Goal: Task Accomplishment & Management: Manage account settings

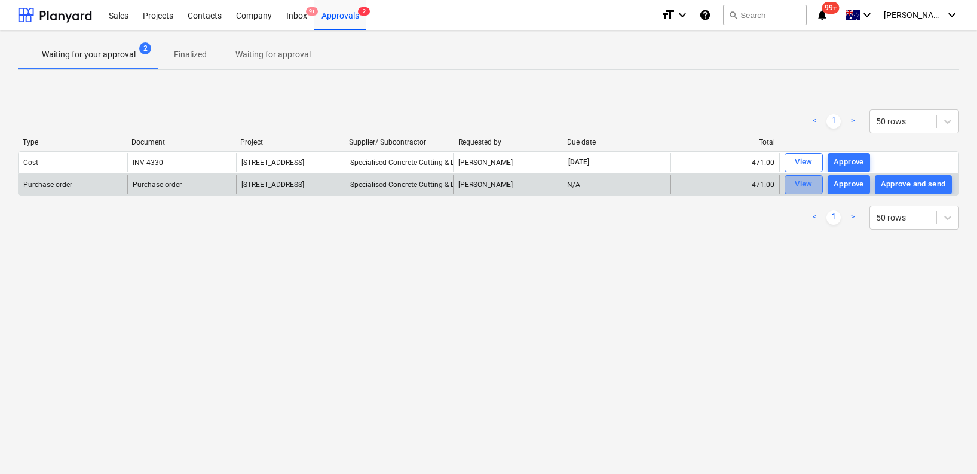
click at [807, 183] on div "View" at bounding box center [804, 185] width 18 height 14
click at [847, 183] on div "Approve" at bounding box center [849, 185] width 30 height 14
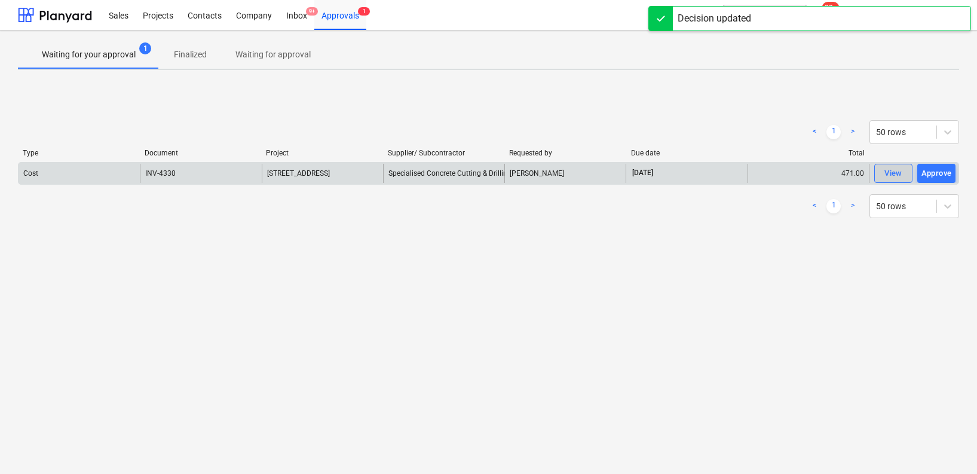
click at [889, 175] on div "View" at bounding box center [894, 174] width 18 height 14
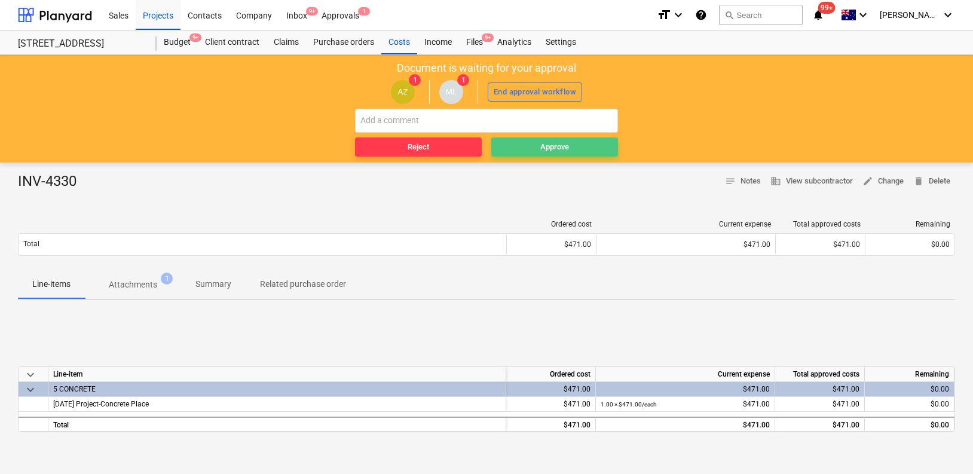
click at [569, 146] on div "Approve" at bounding box center [554, 147] width 29 height 14
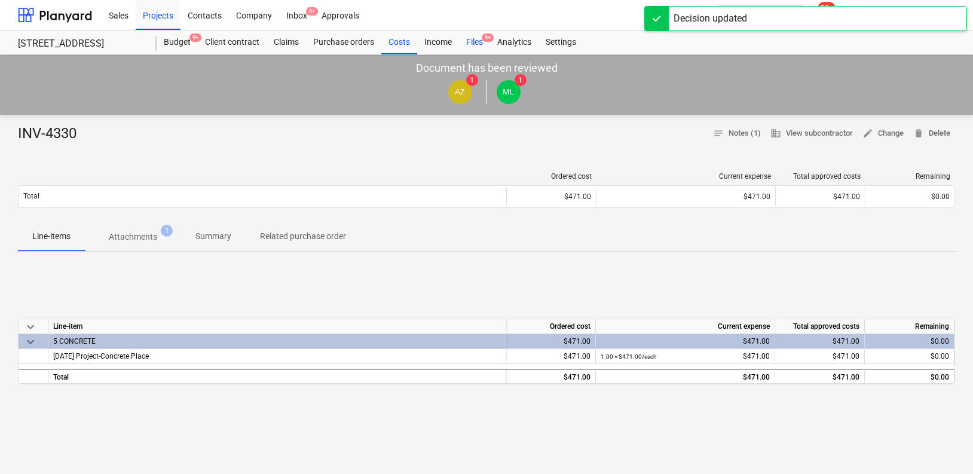
click at [475, 45] on div "Files 9+" at bounding box center [474, 42] width 31 height 24
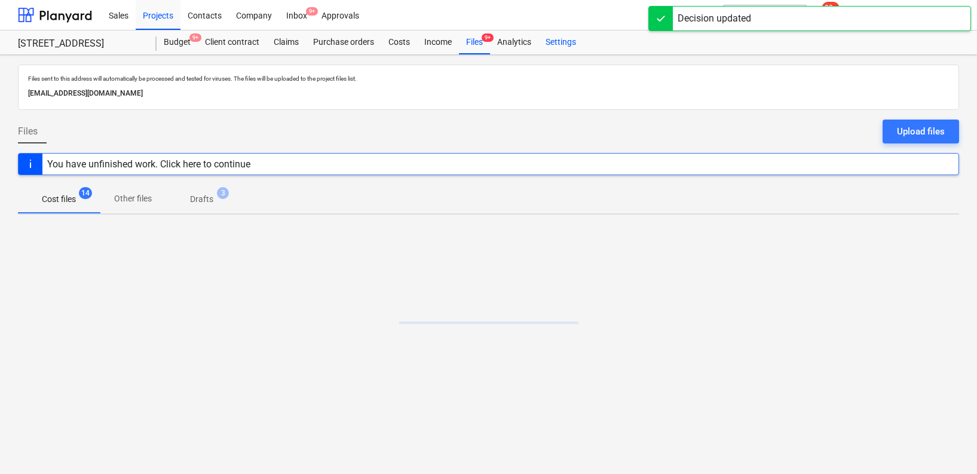
click at [550, 44] on div "Settings" at bounding box center [561, 42] width 45 height 24
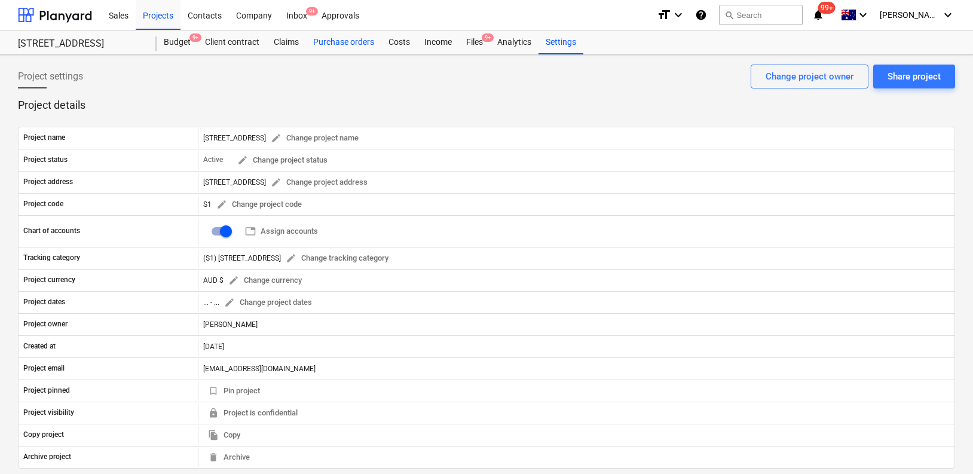
click at [354, 40] on div "Purchase orders" at bounding box center [343, 42] width 75 height 24
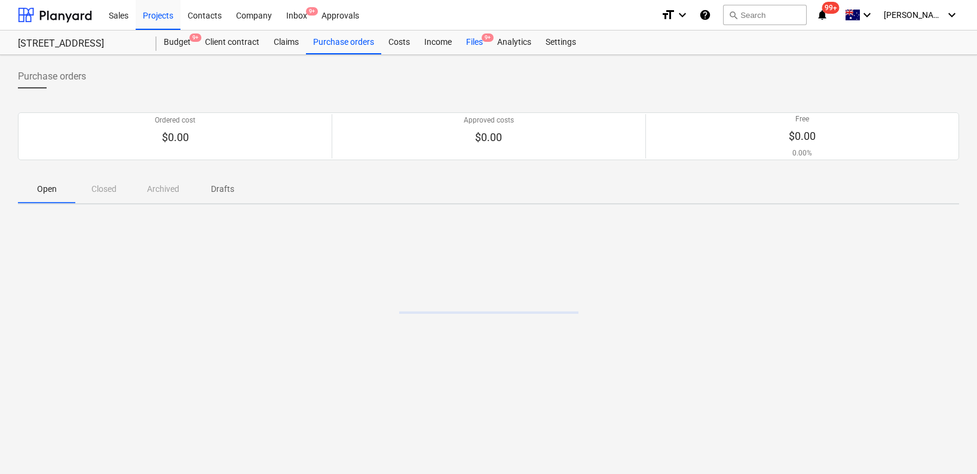
click at [474, 44] on div "Files 9+" at bounding box center [474, 42] width 31 height 24
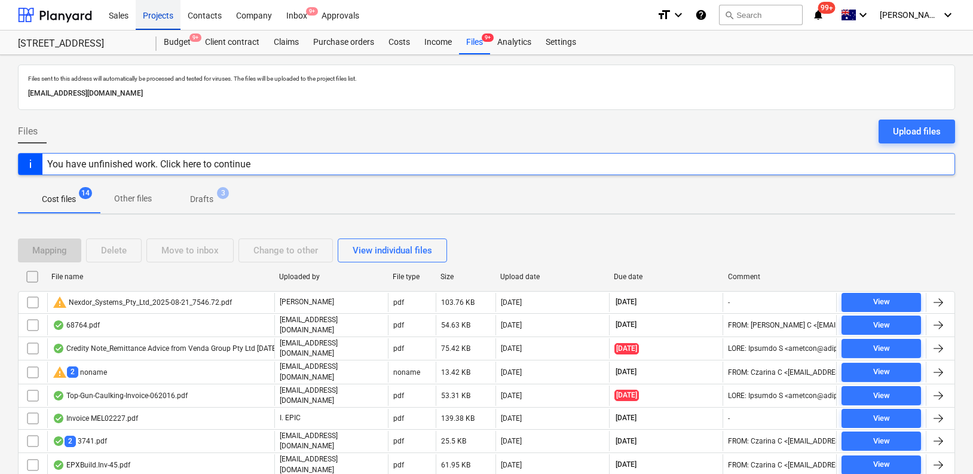
click at [139, 13] on div "Projects" at bounding box center [158, 14] width 45 height 30
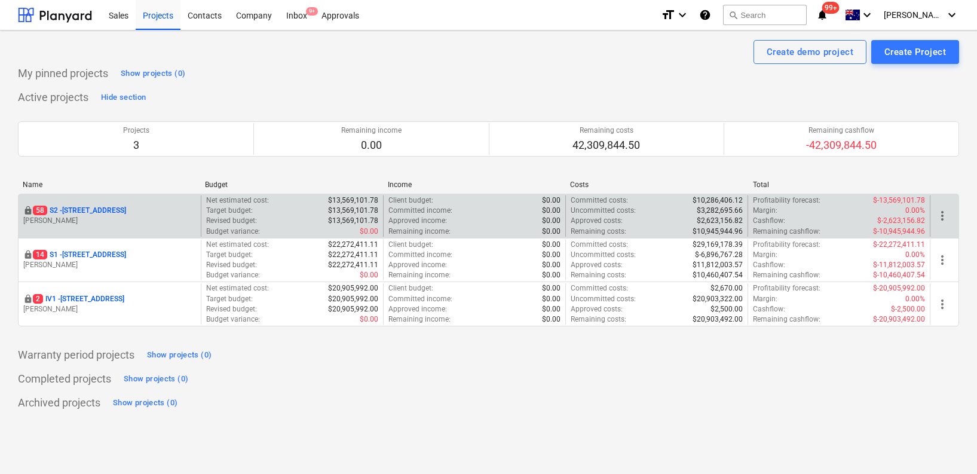
click at [97, 209] on p "[STREET_ADDRESS]" at bounding box center [79, 211] width 93 height 10
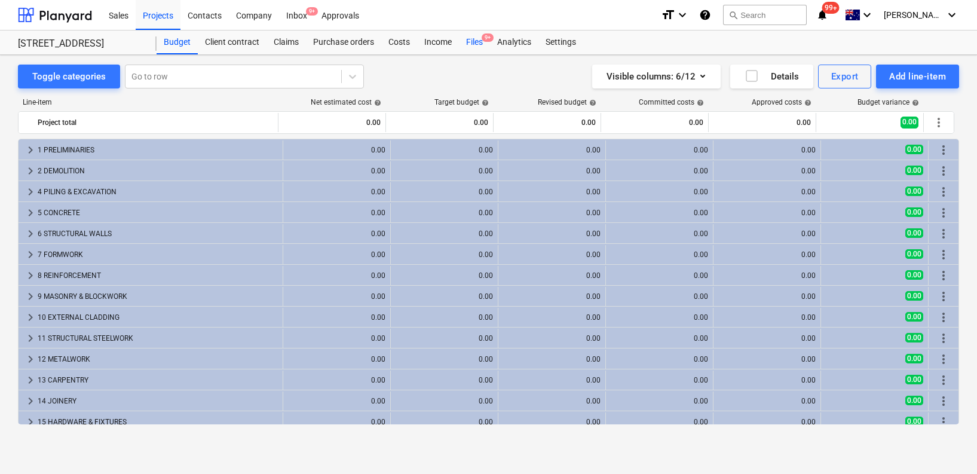
scroll to position [14, 0]
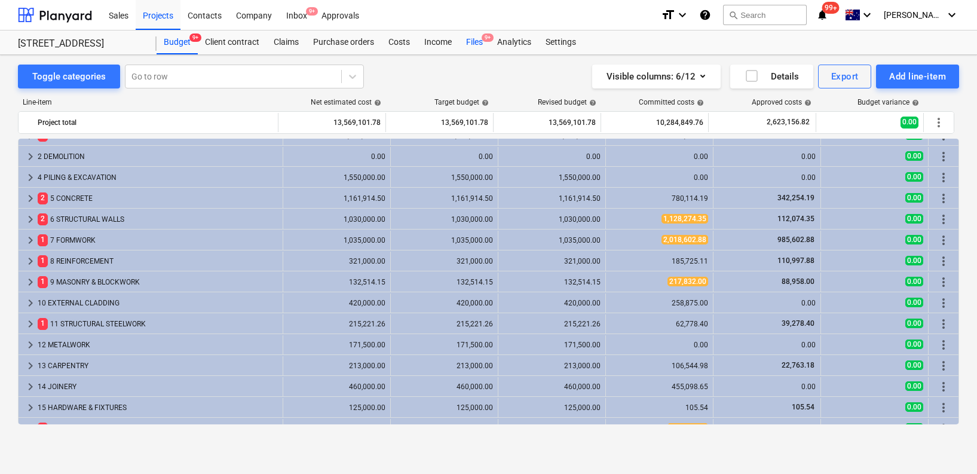
click at [481, 39] on div "Files 9+" at bounding box center [474, 42] width 31 height 24
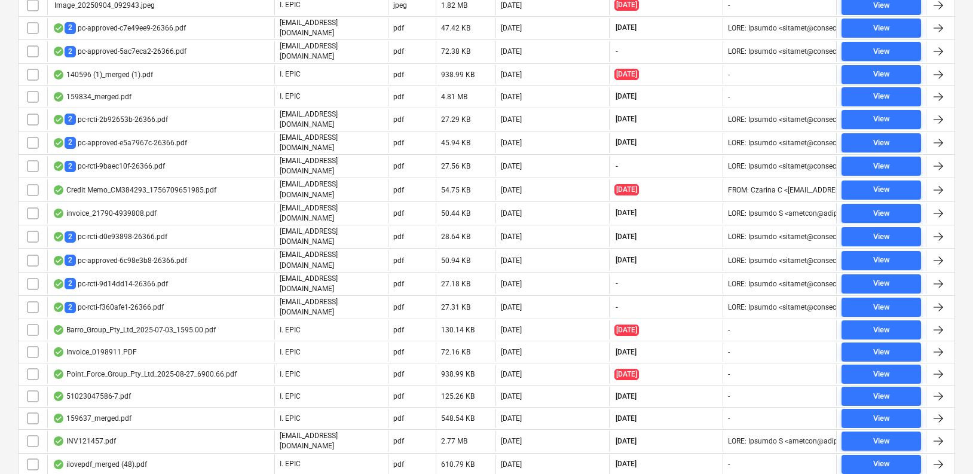
scroll to position [714, 0]
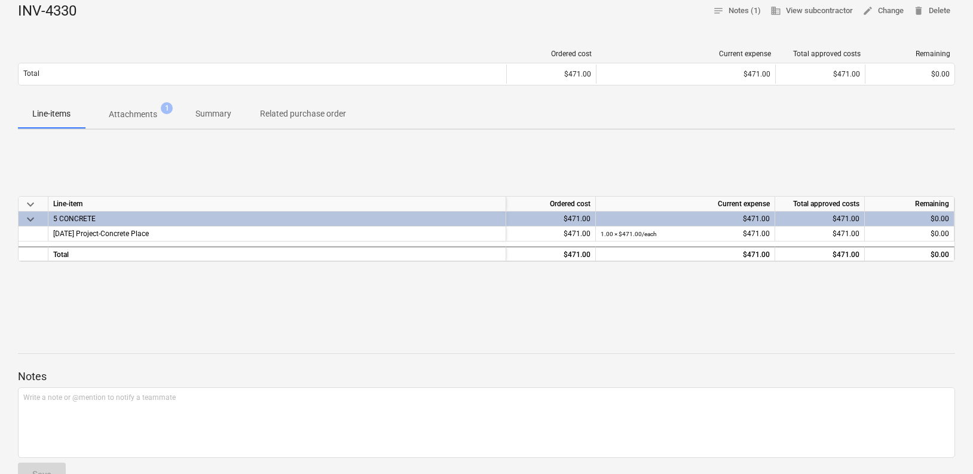
scroll to position [123, 0]
